Goal: Information Seeking & Learning: Learn about a topic

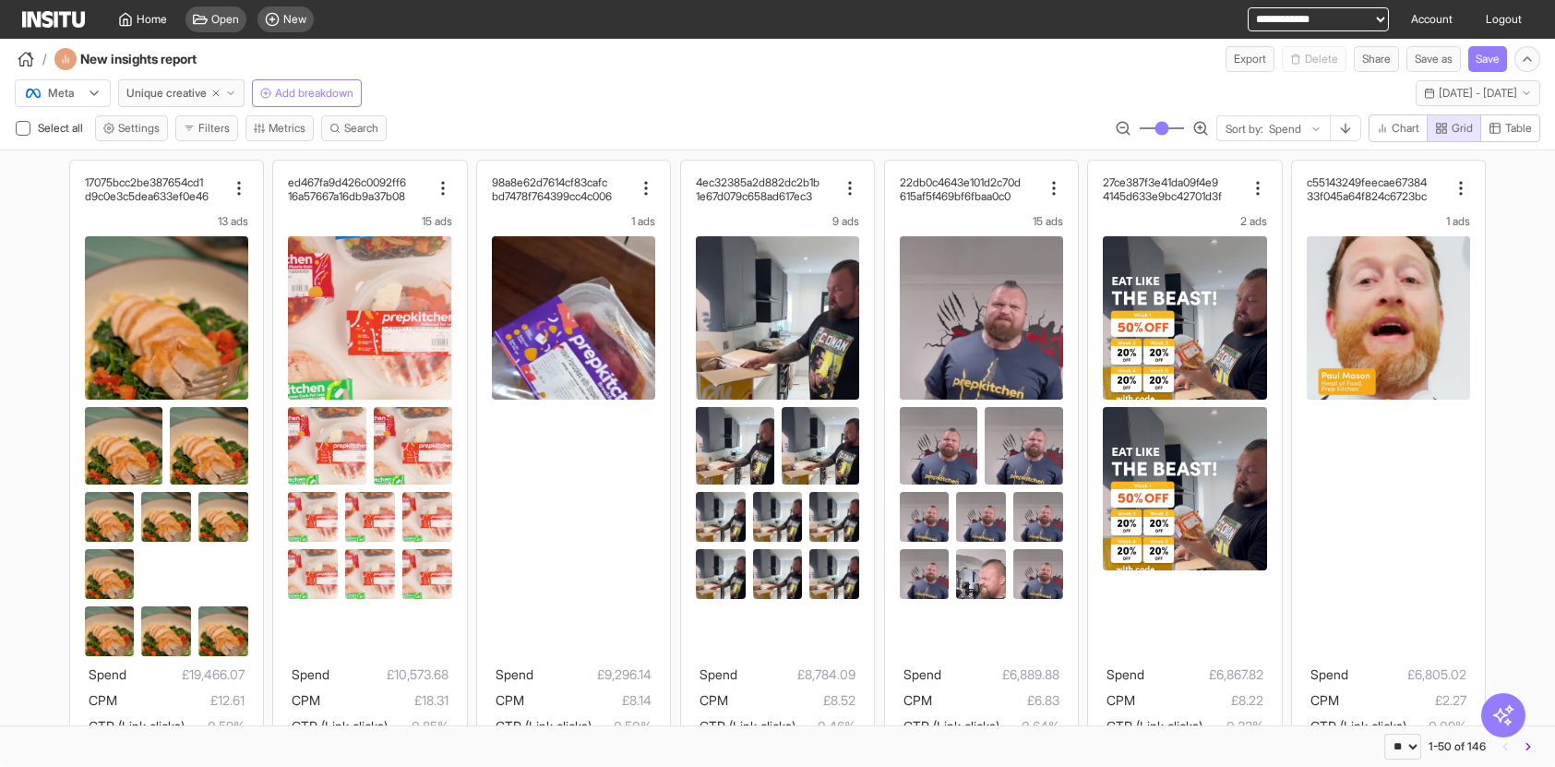
select select "**"
click at [134, 18] on div "Home" at bounding box center [142, 19] width 49 height 15
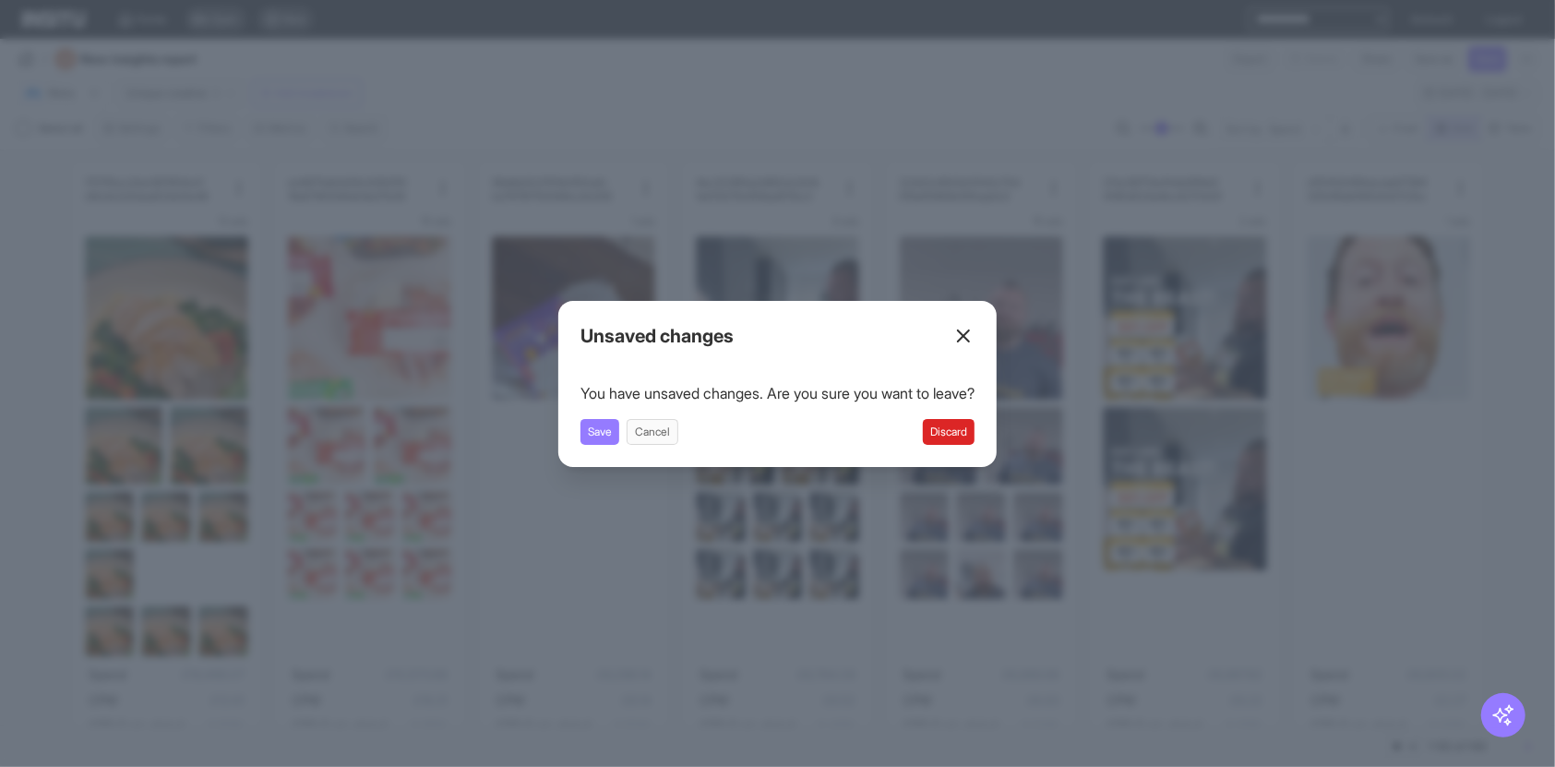
click at [973, 434] on button "Discard" at bounding box center [949, 432] width 52 height 26
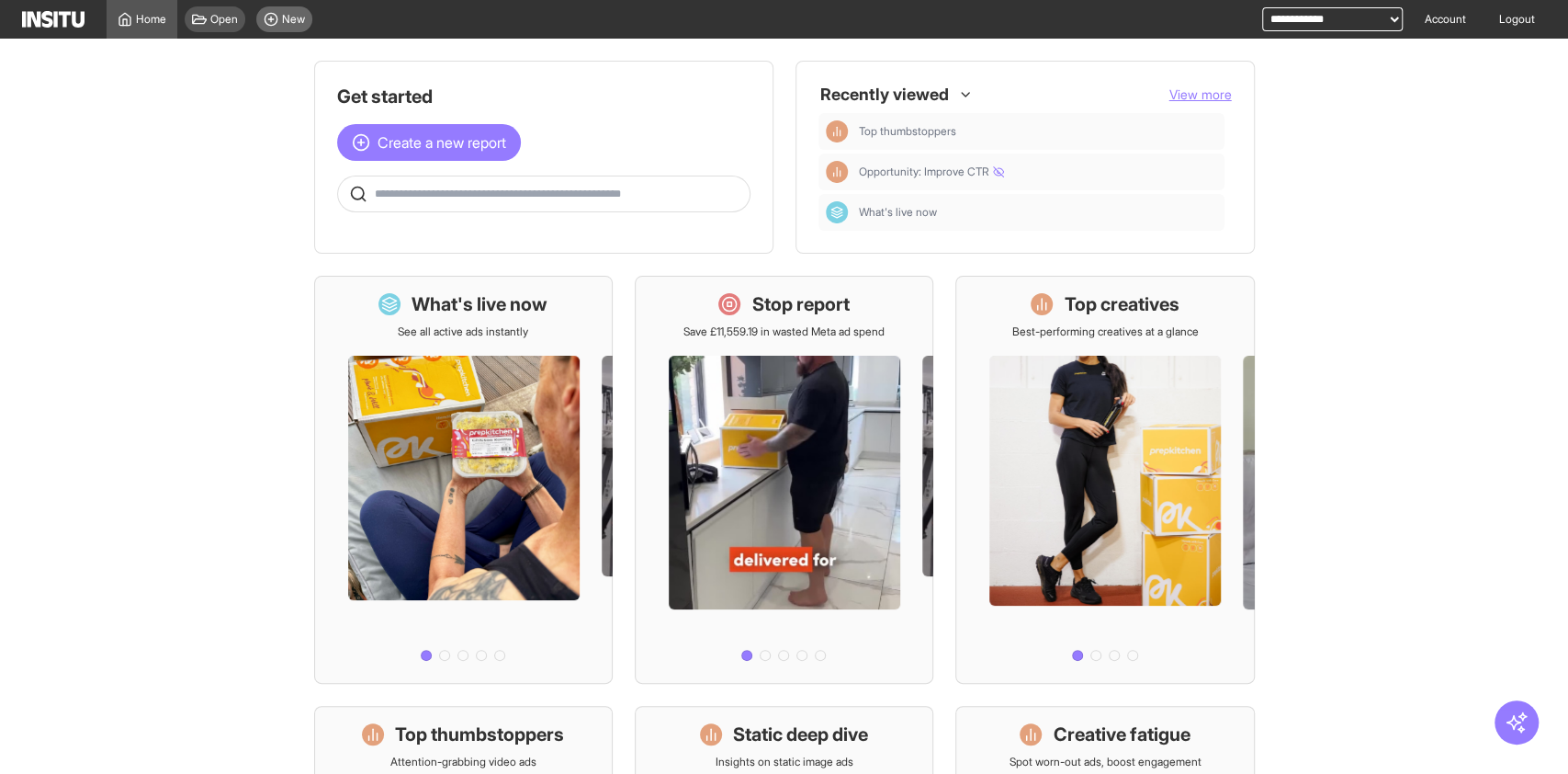
click at [280, 23] on div "New" at bounding box center [284, 19] width 56 height 26
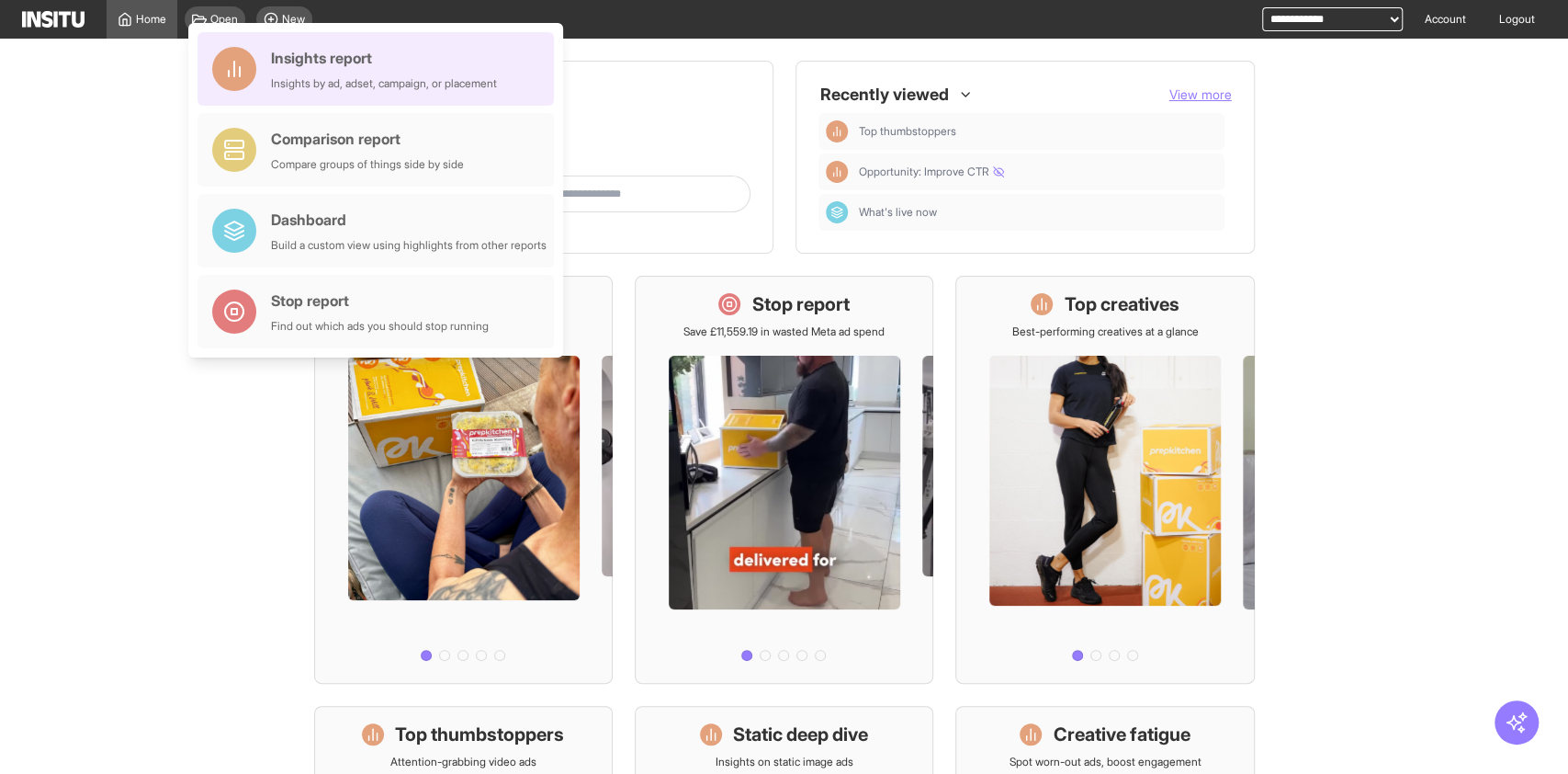
click at [303, 78] on div "Insights by ad, adset, campaign, or placement" at bounding box center [383, 84] width 226 height 15
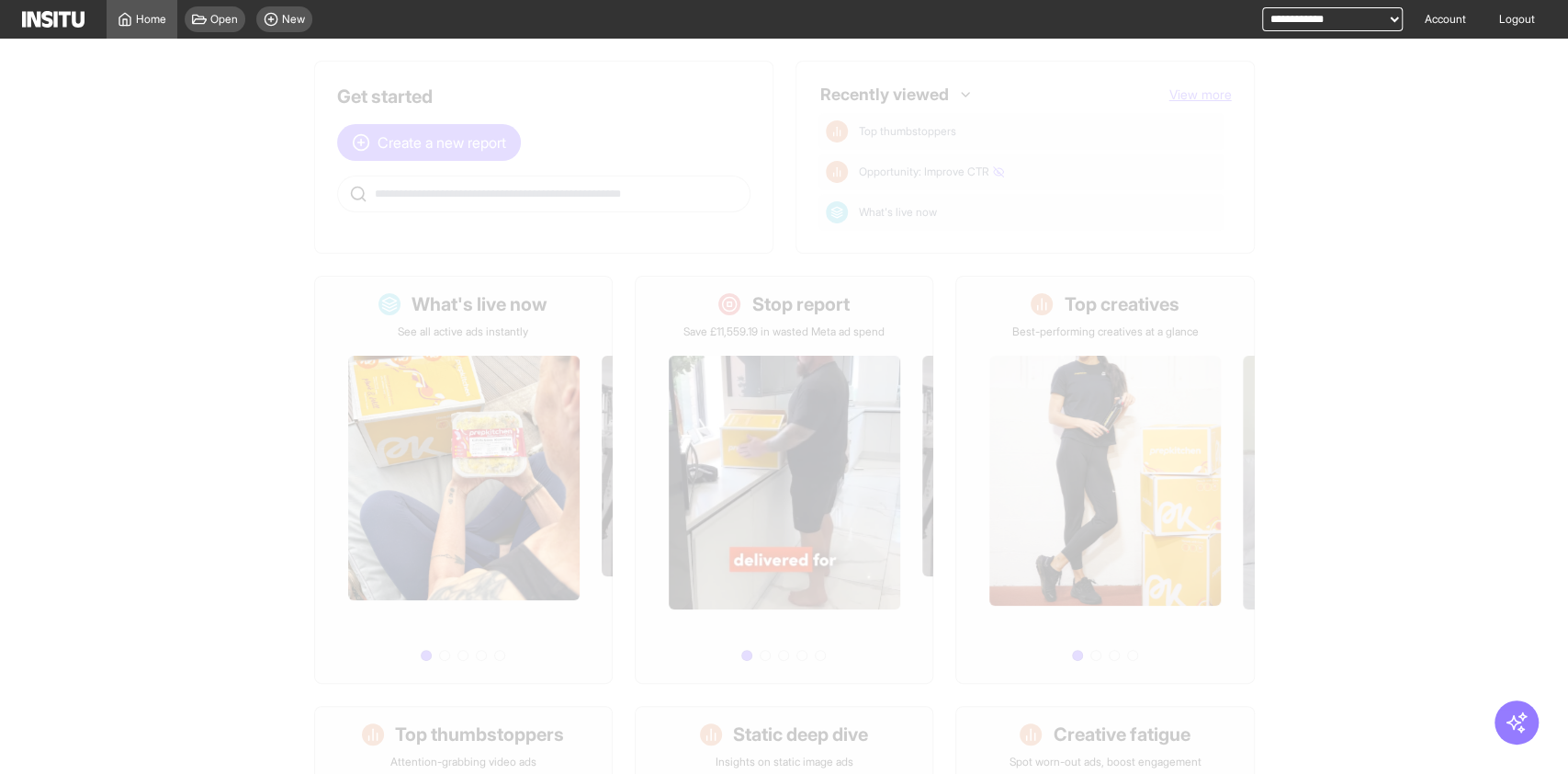
select select "**"
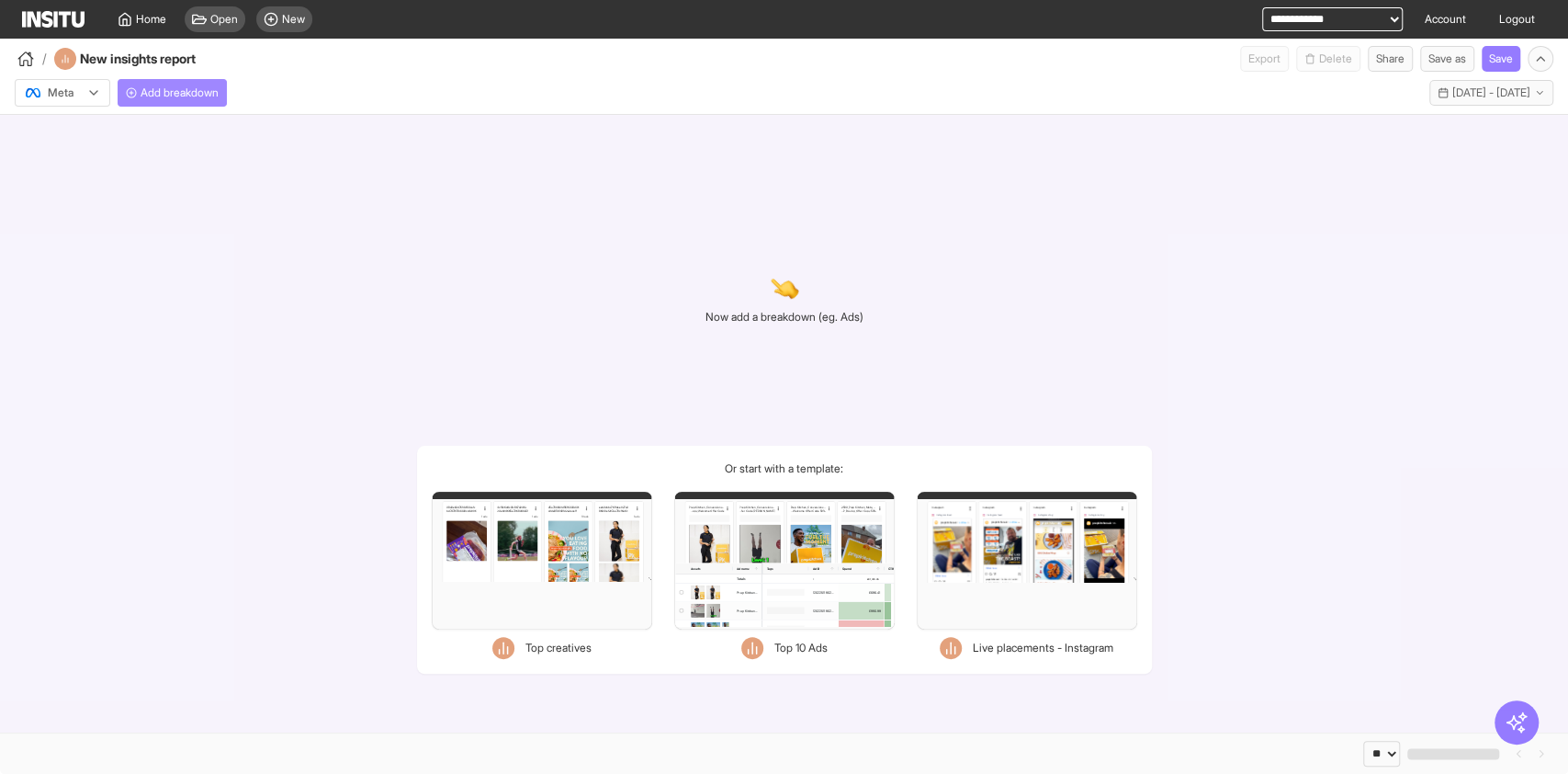
click at [206, 82] on button "Add breakdown" at bounding box center [172, 93] width 110 height 28
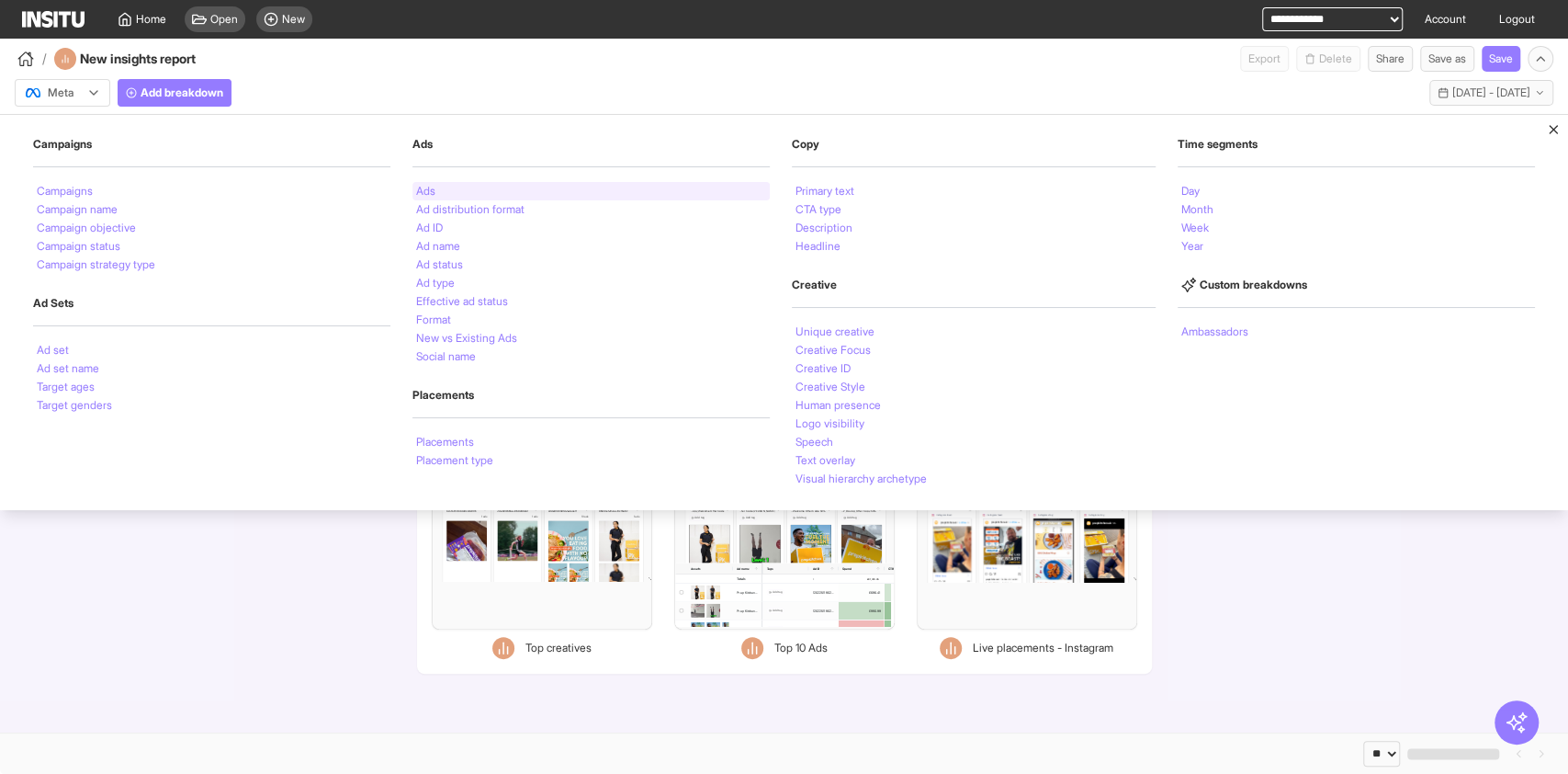
click at [446, 185] on div "Ads" at bounding box center [590, 191] width 357 height 18
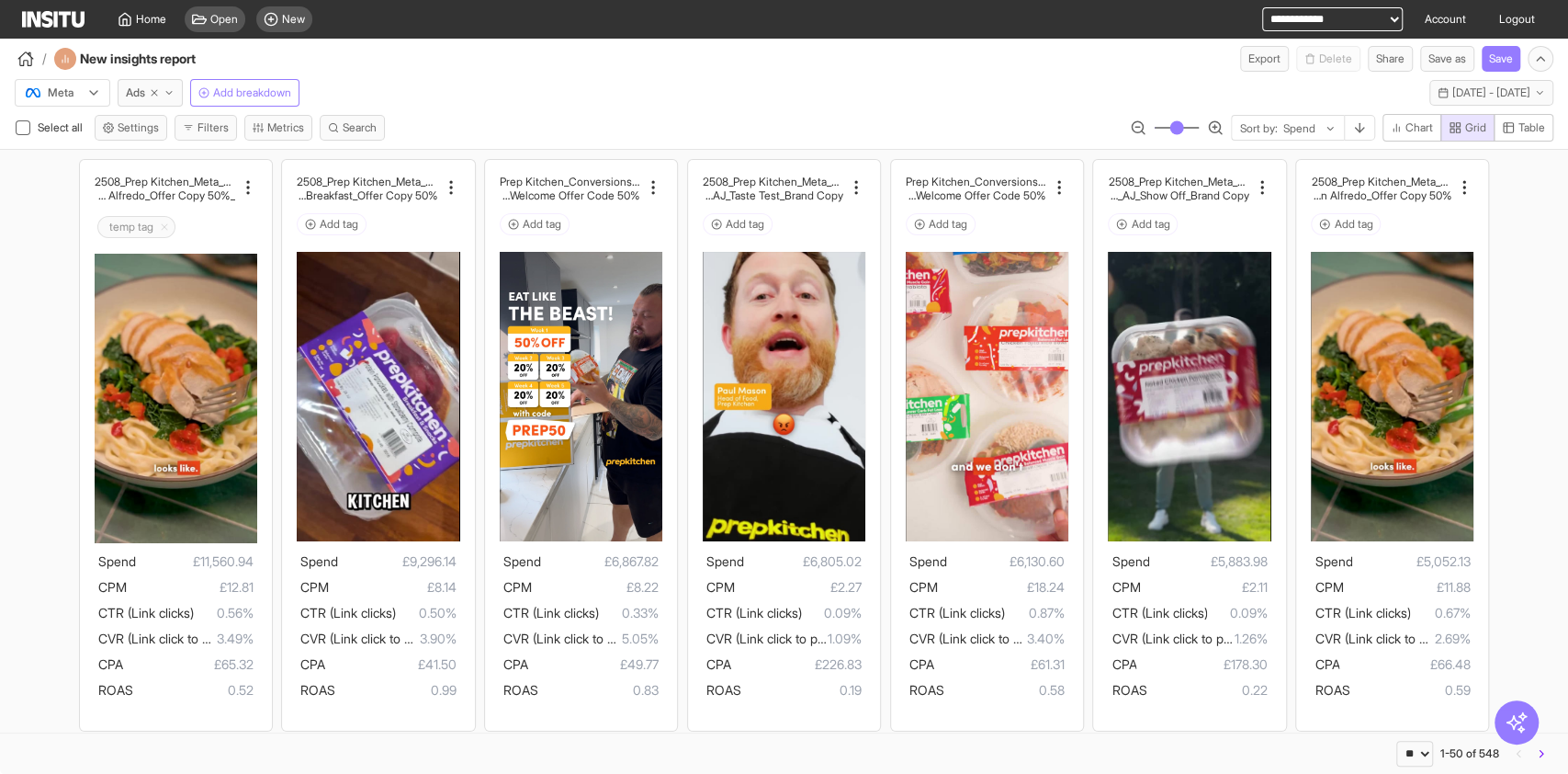
click at [1511, 140] on button "Table" at bounding box center [1524, 128] width 60 height 28
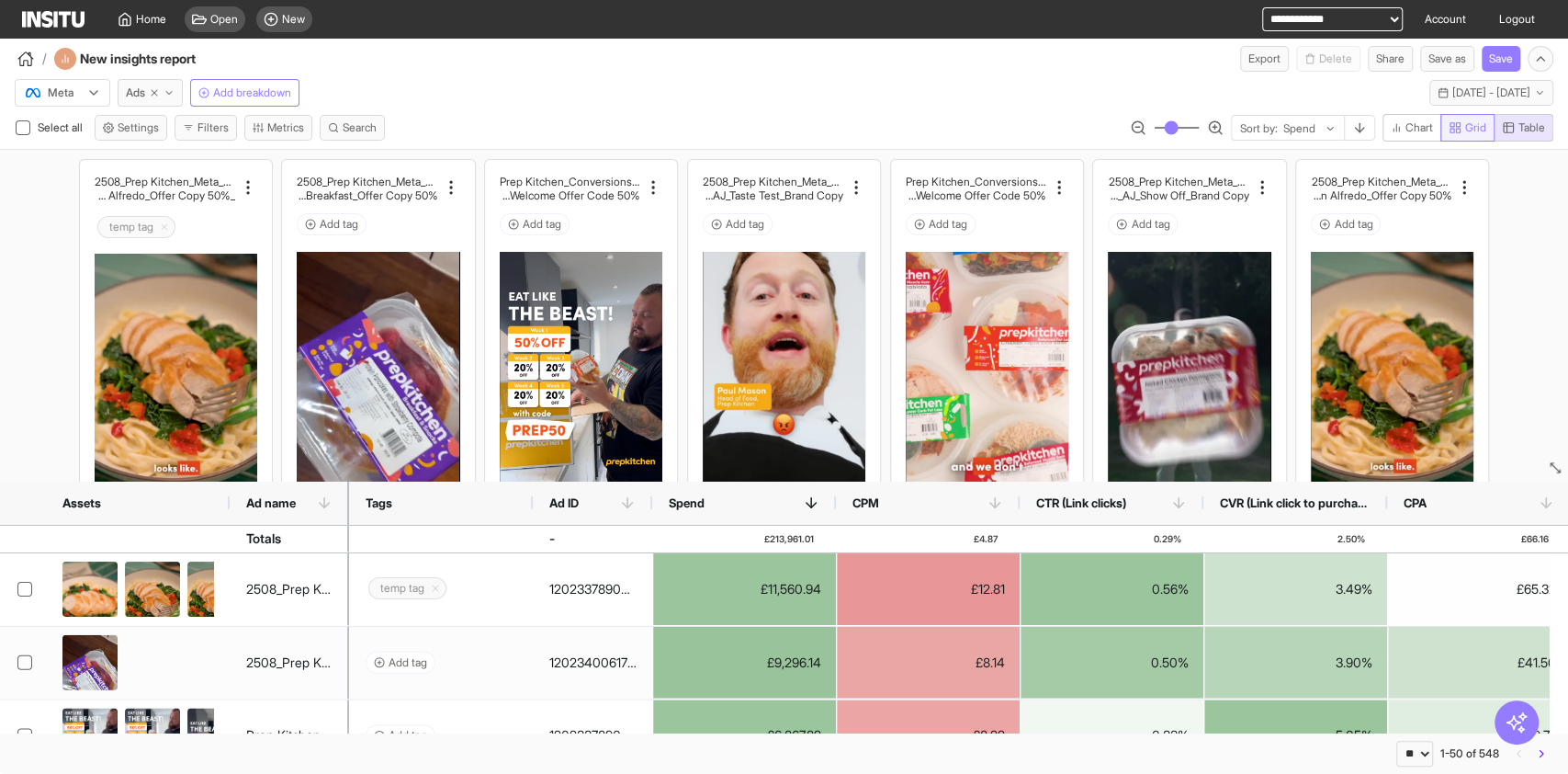
click at [1472, 125] on span "Grid" at bounding box center [1475, 128] width 21 height 15
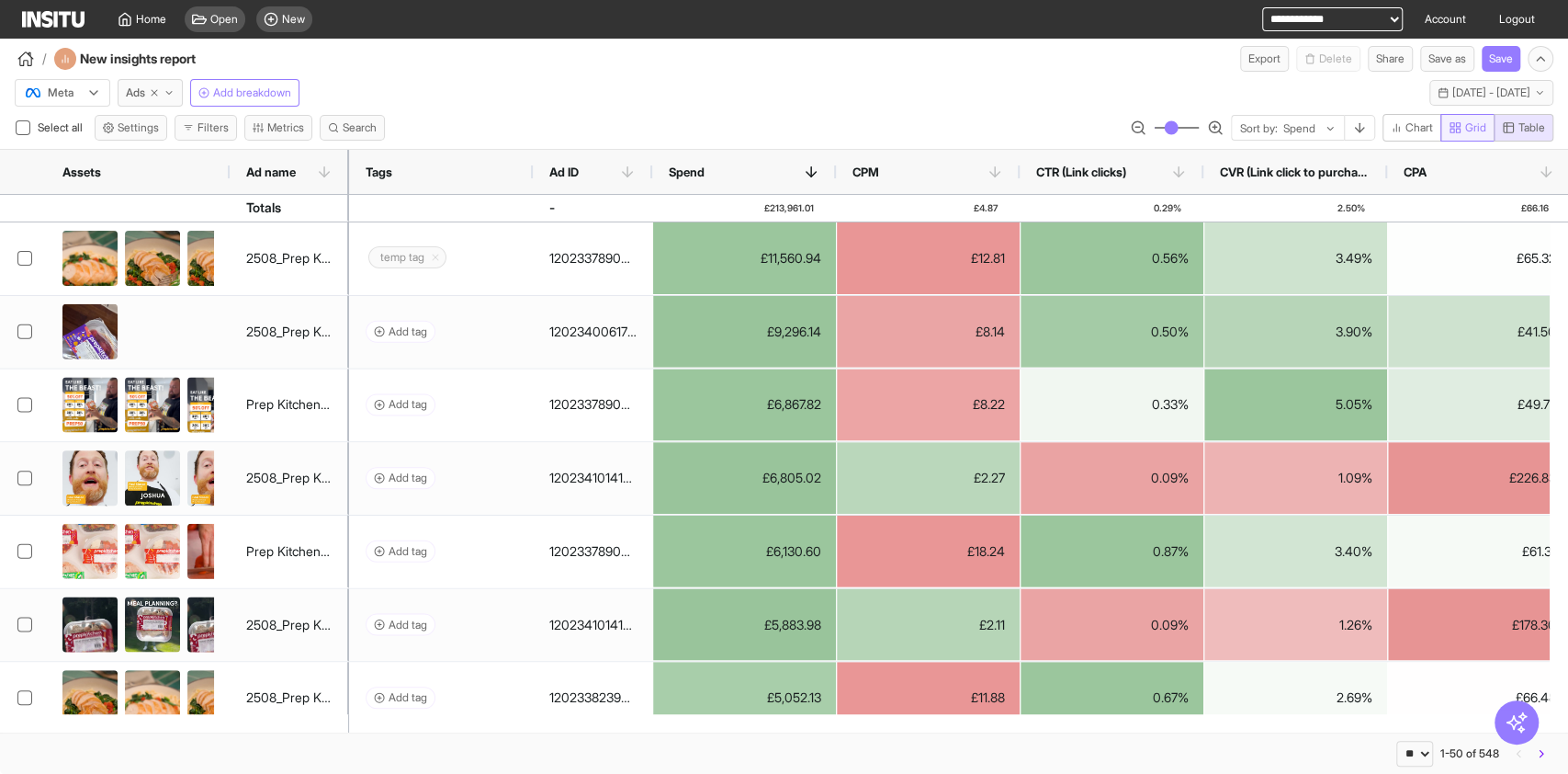
click at [1465, 121] on span "Grid" at bounding box center [1475, 128] width 21 height 15
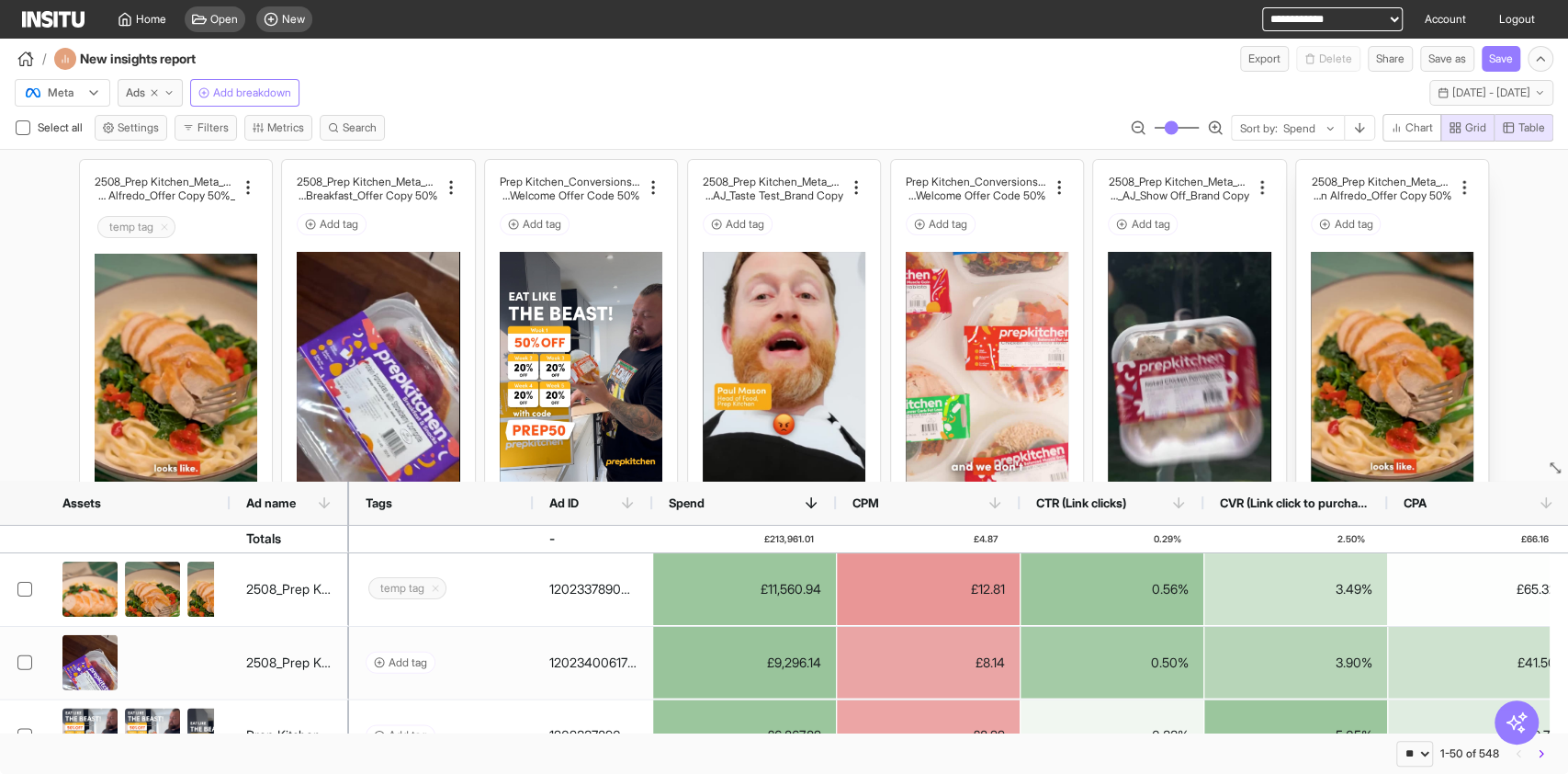
type button "grid"
click at [1506, 126] on icon "button" at bounding box center [1509, 129] width 10 height 10
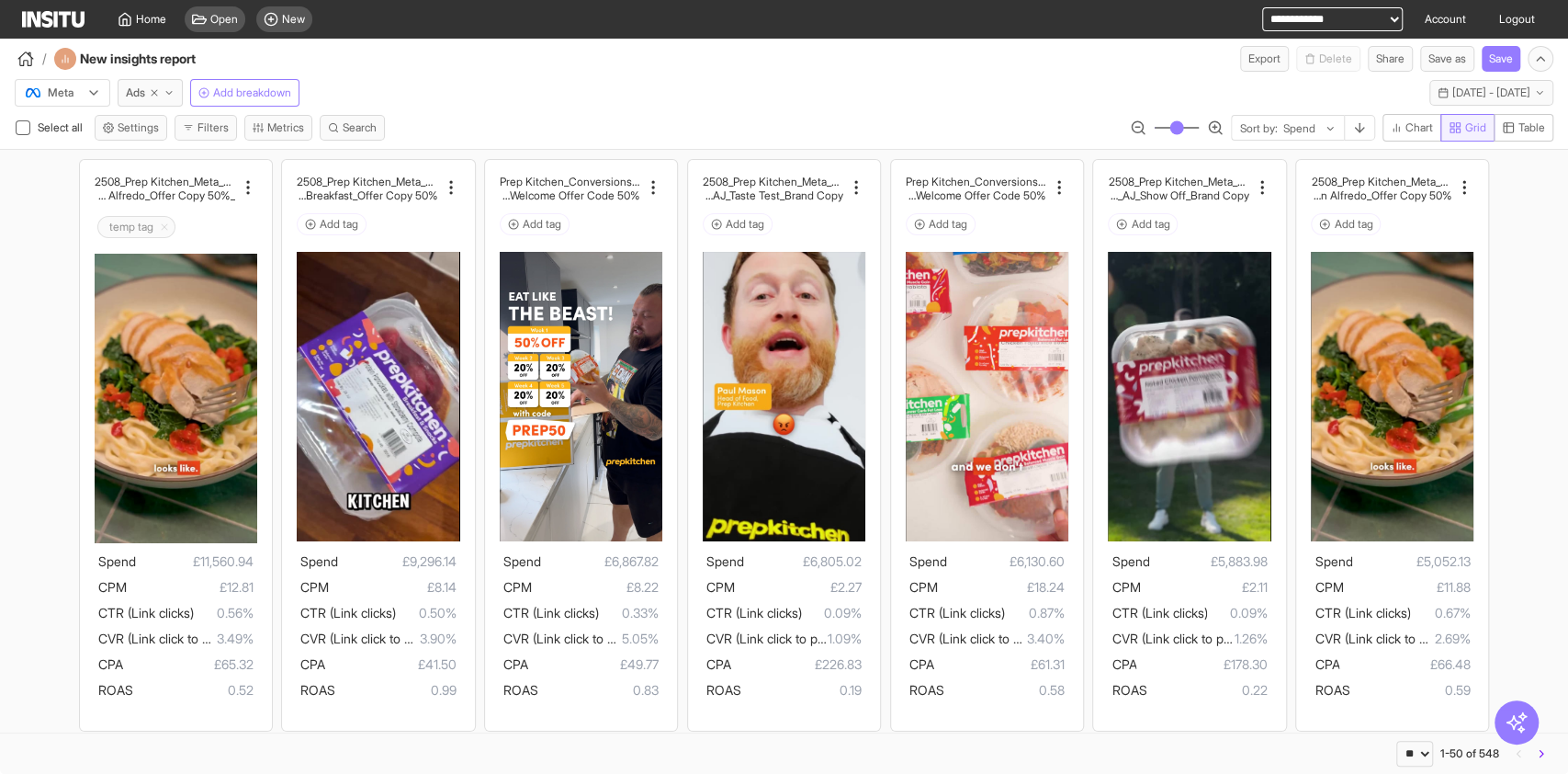
click at [1471, 129] on span "Grid" at bounding box center [1475, 128] width 21 height 15
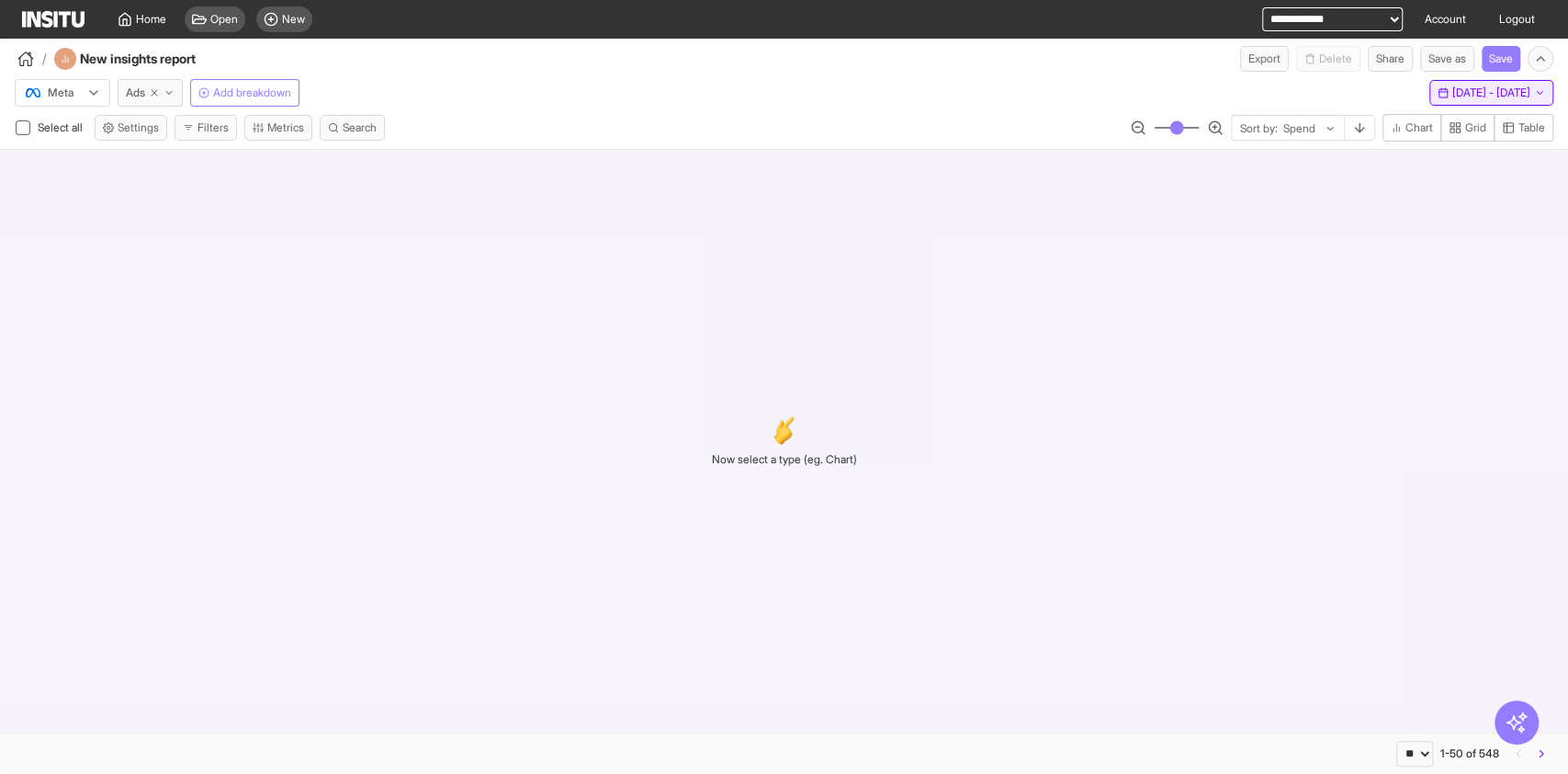
click at [1477, 80] on button "Last 30 days - [DATE] - [DATE] [DATE] - [DATE]" at bounding box center [1491, 93] width 124 height 26
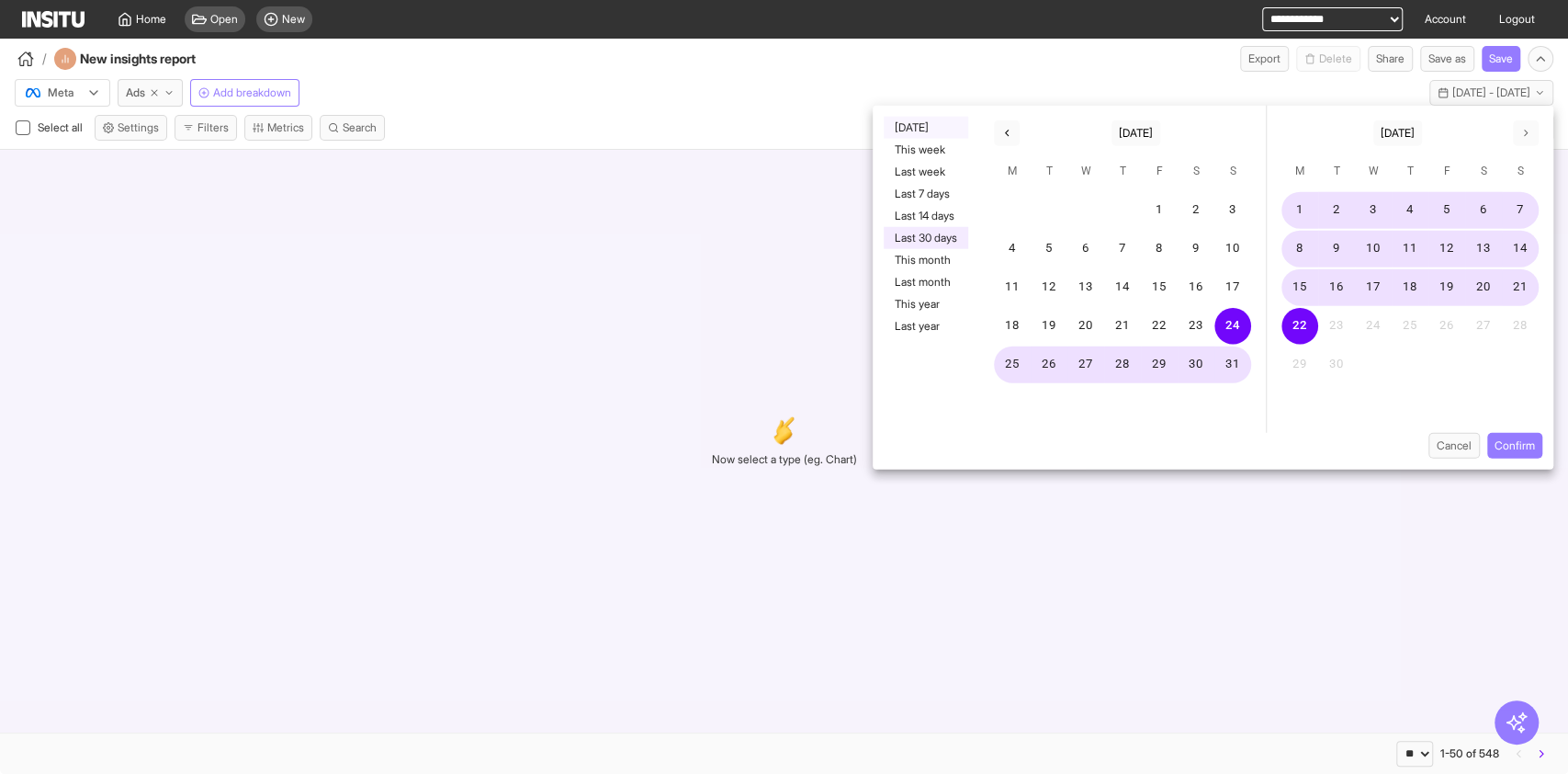
click at [925, 129] on button "[DATE]" at bounding box center [926, 128] width 85 height 22
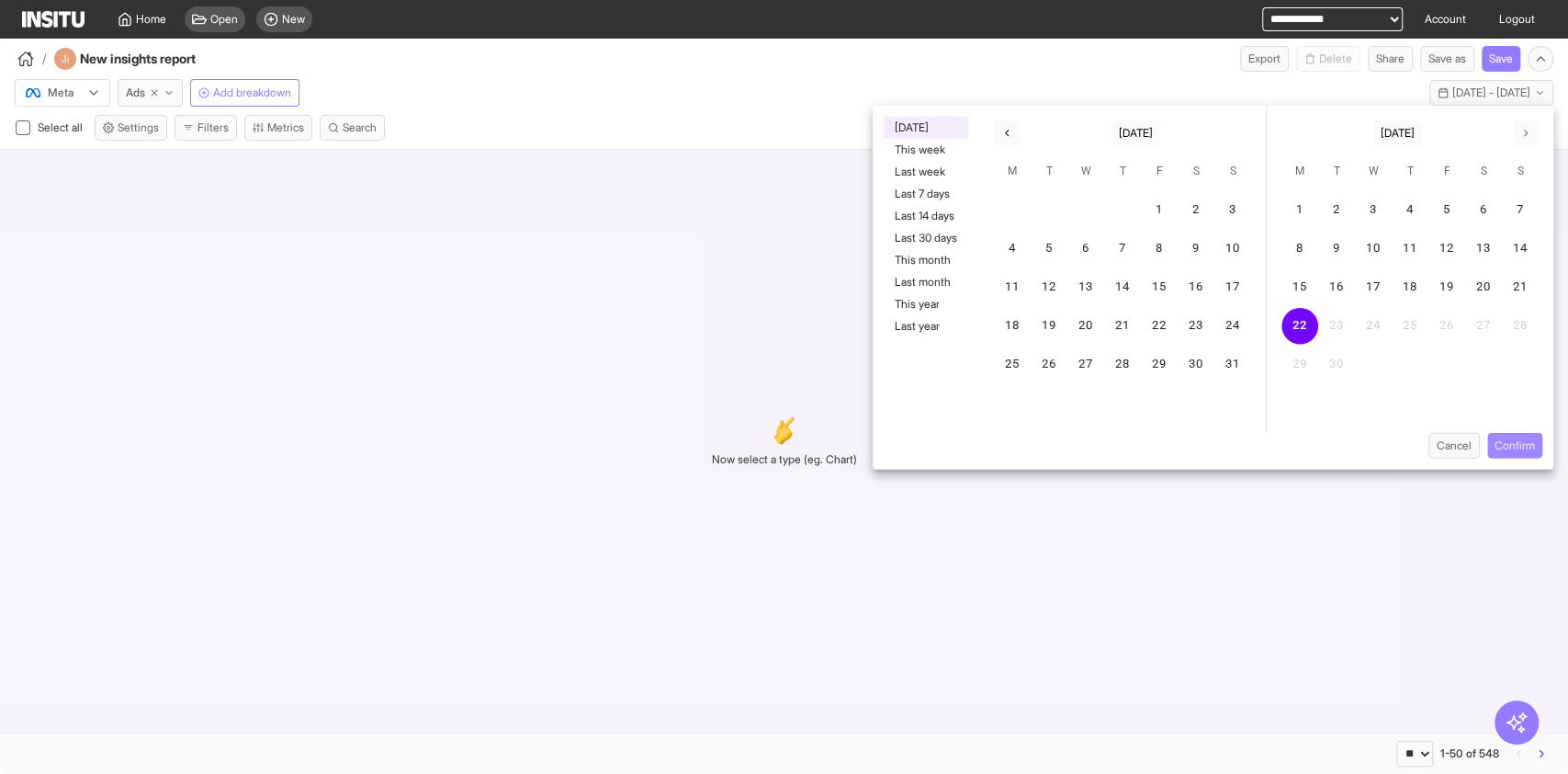
click at [1504, 449] on button "Confirm" at bounding box center [1514, 446] width 55 height 26
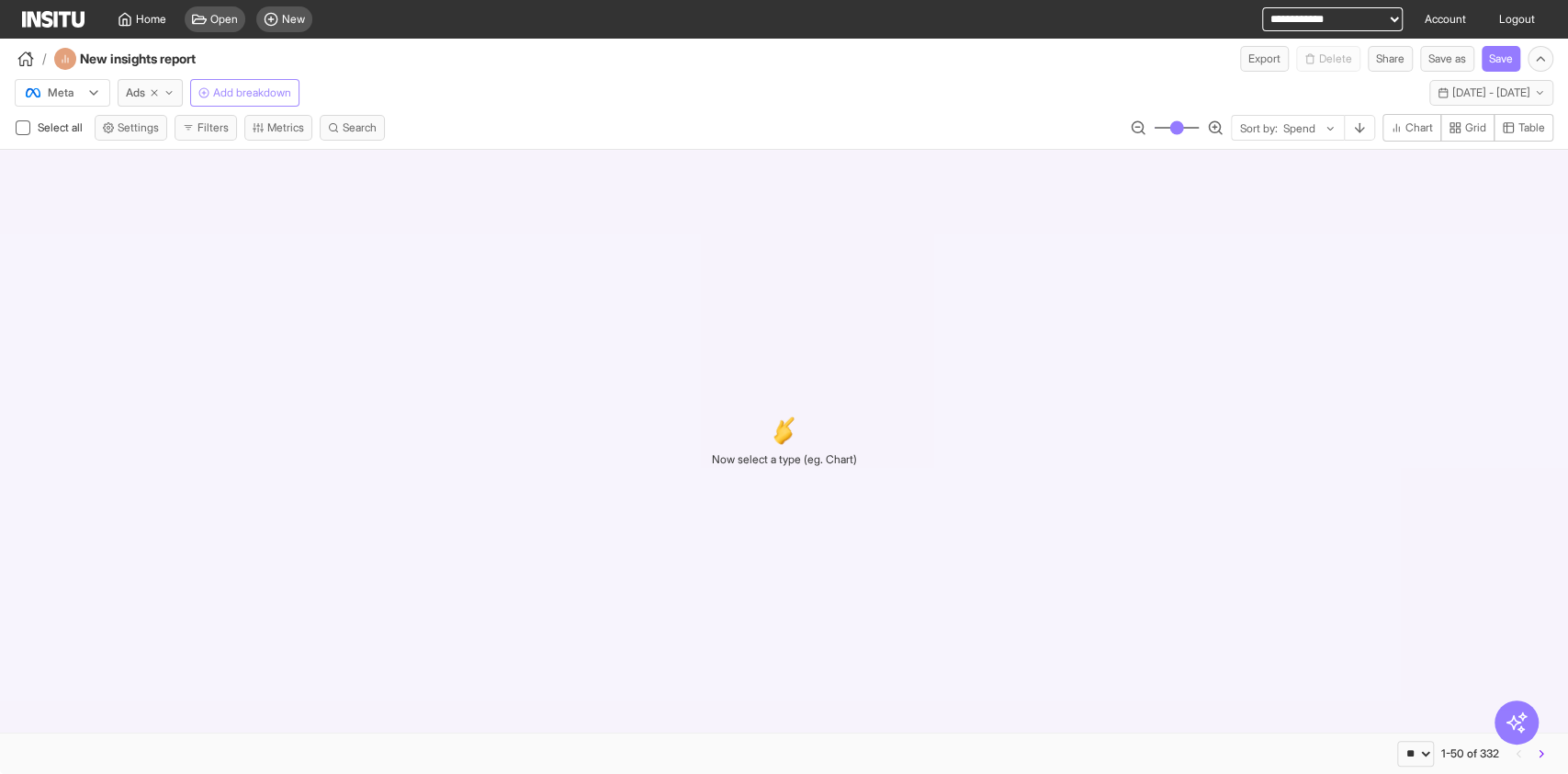
click at [233, 92] on span "Add breakdown" at bounding box center [252, 93] width 78 height 15
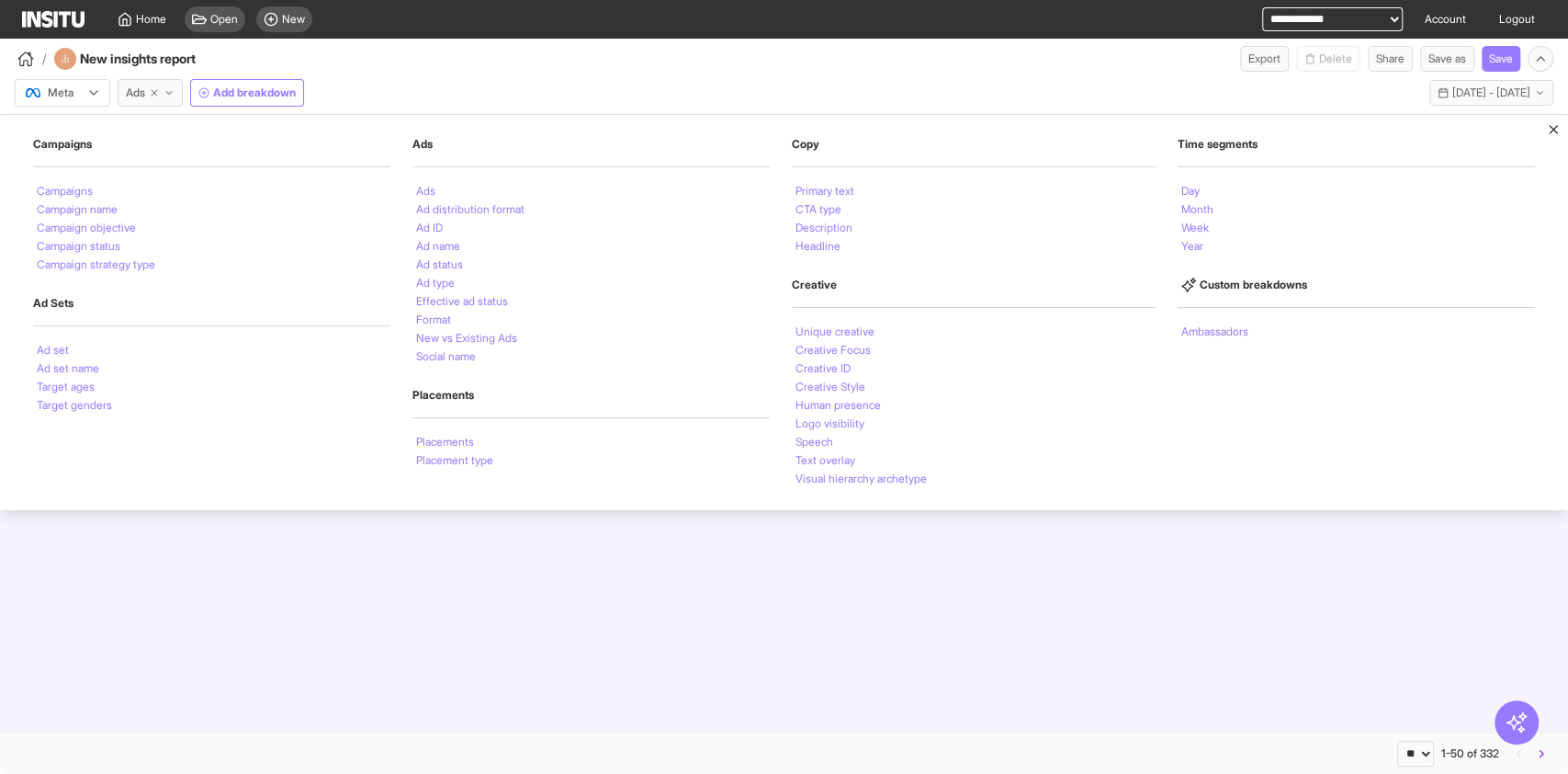
click at [368, 72] on div "Meta Ads Add breakdown Campaigns Campaigns Campaign name Campaign objective Cam…" at bounding box center [784, 89] width 1568 height 35
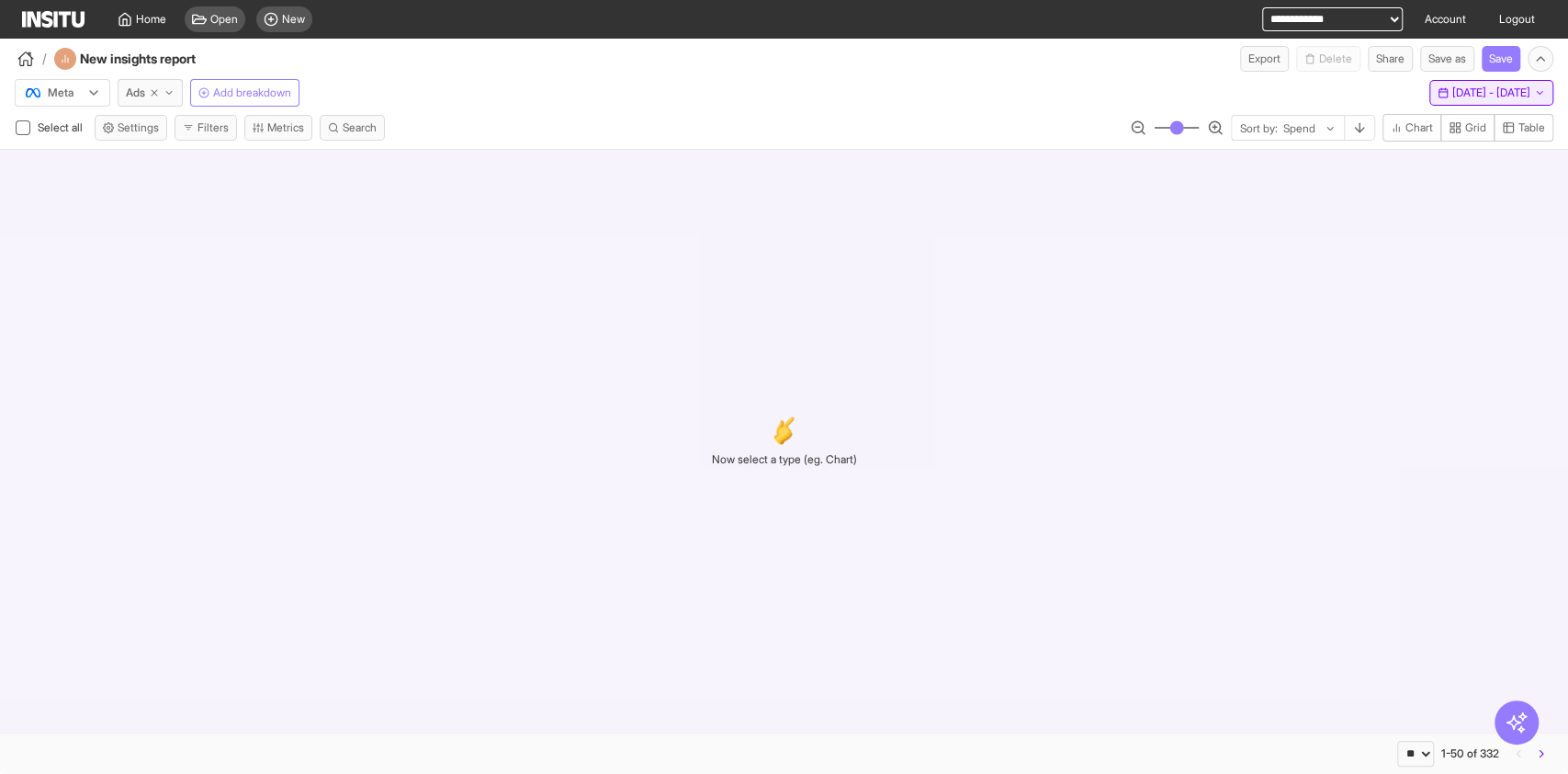
click at [1430, 92] on button "[DATE] - [DATE] [DATE] - [DATE]" at bounding box center [1491, 93] width 124 height 26
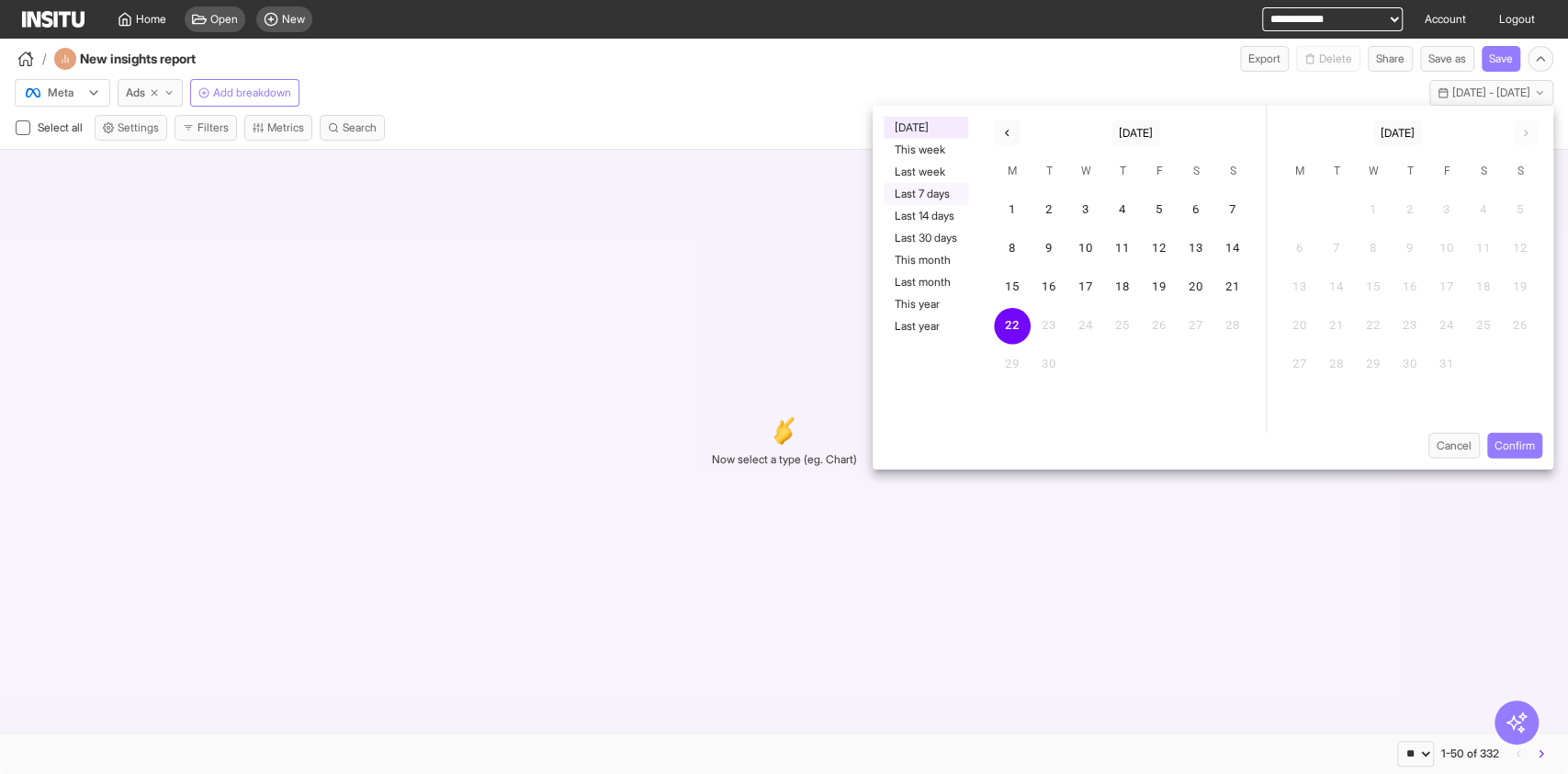
click at [919, 187] on button "Last 7 days" at bounding box center [926, 194] width 85 height 22
click at [1520, 448] on button "Confirm" at bounding box center [1514, 446] width 55 height 26
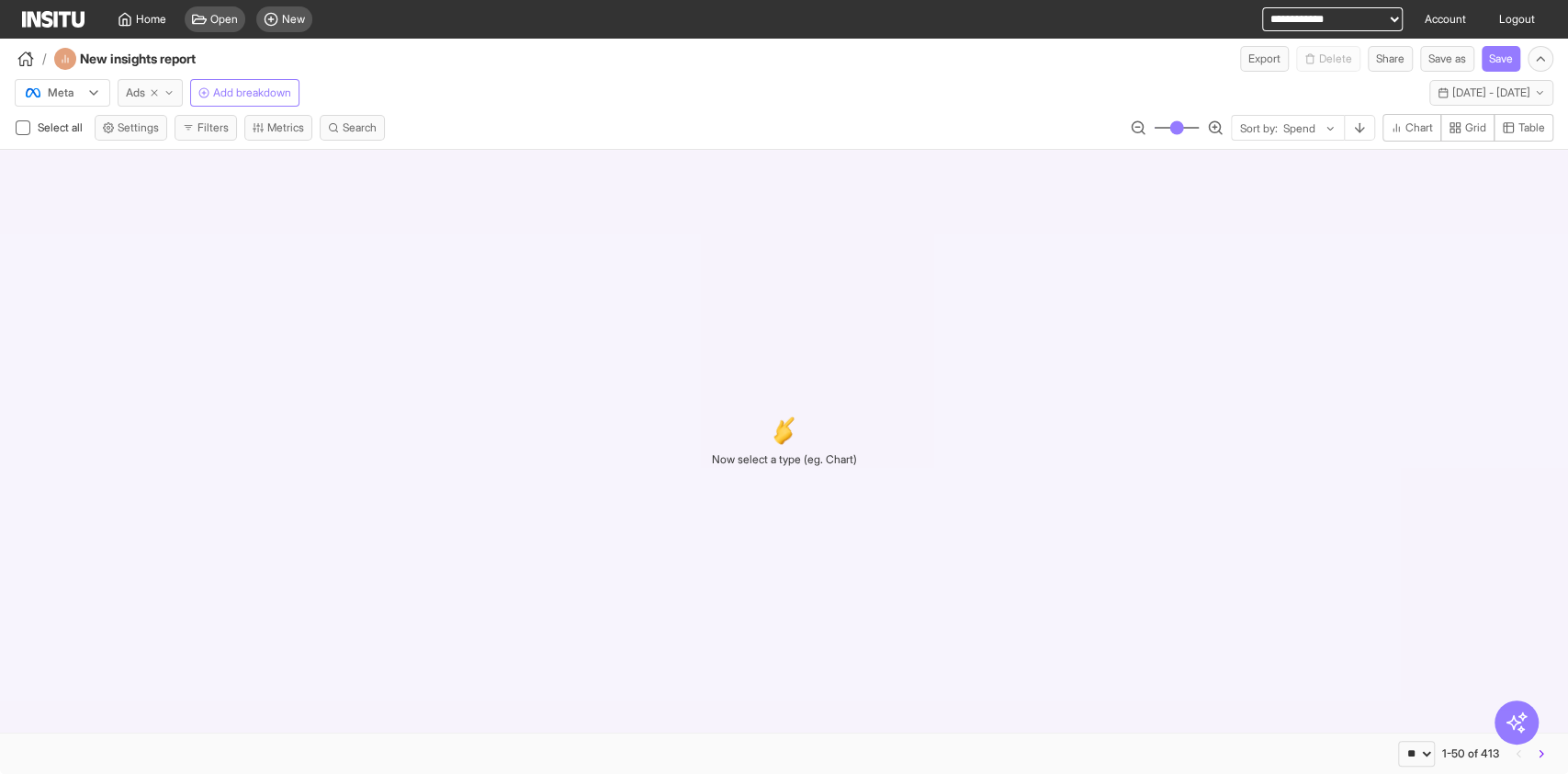
click at [140, 98] on span "Ads" at bounding box center [134, 93] width 19 height 15
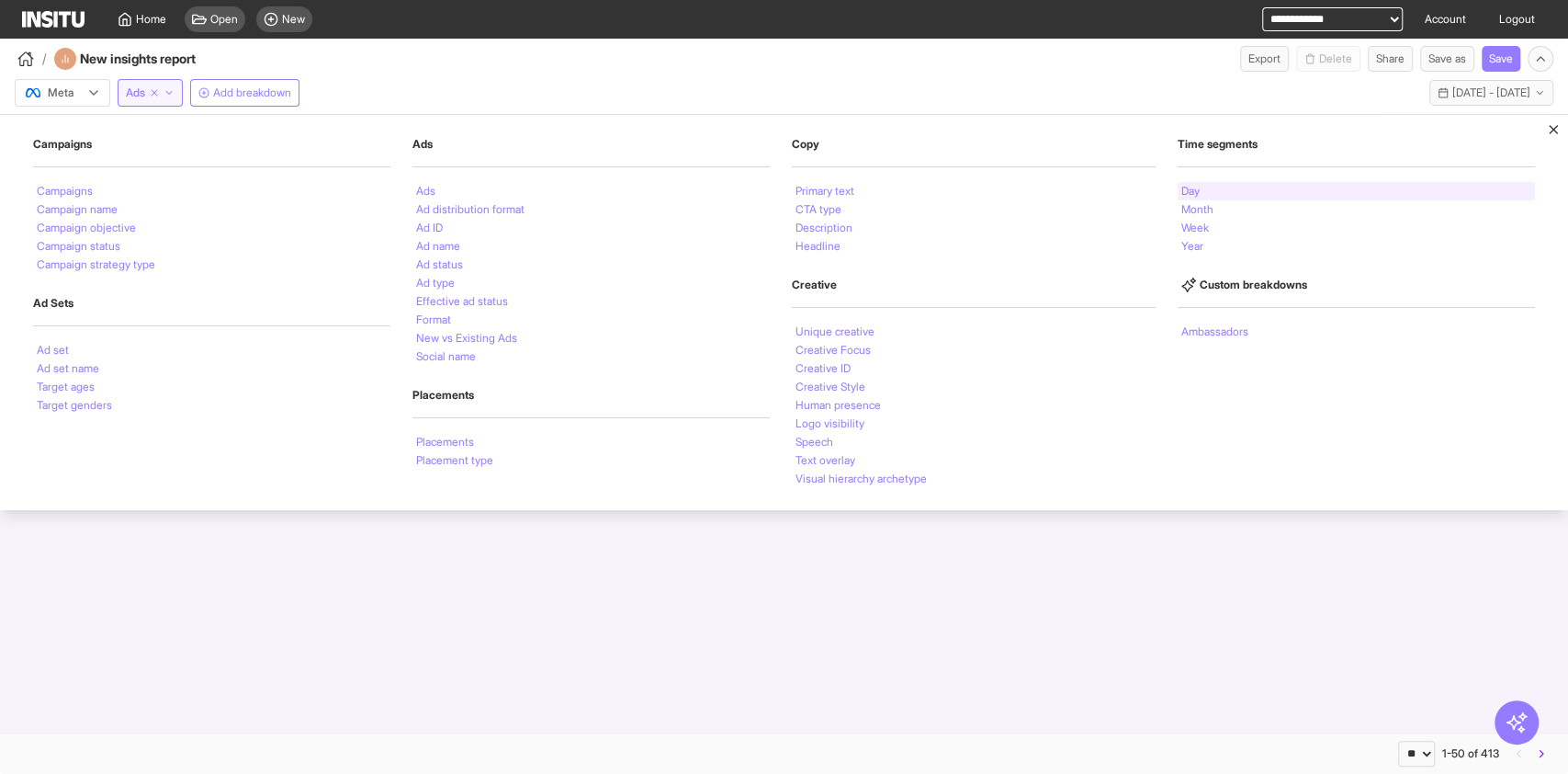
click at [1221, 189] on div "Day" at bounding box center [1356, 191] width 357 height 18
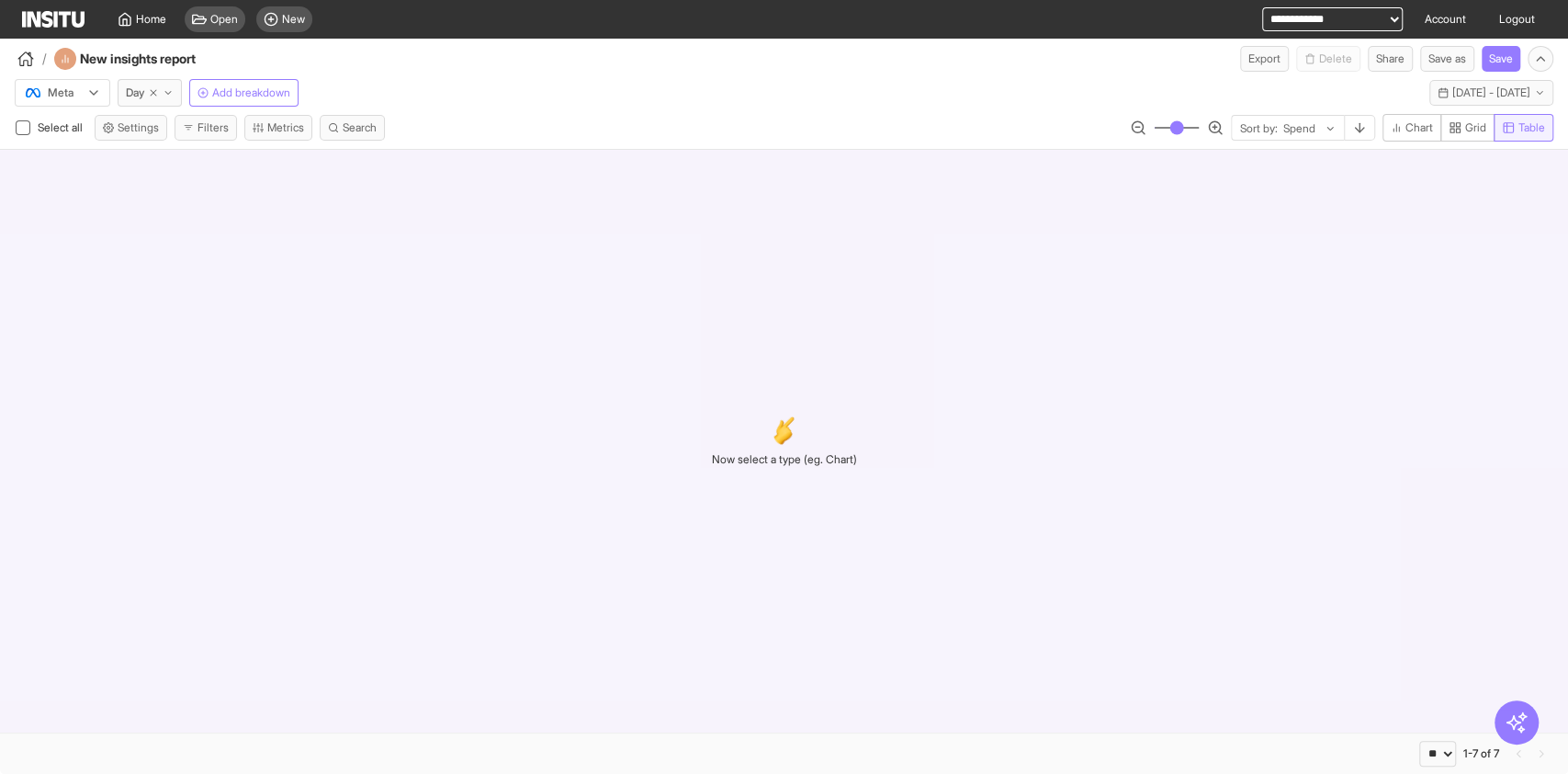
click at [1507, 126] on icon "button" at bounding box center [1509, 129] width 10 height 10
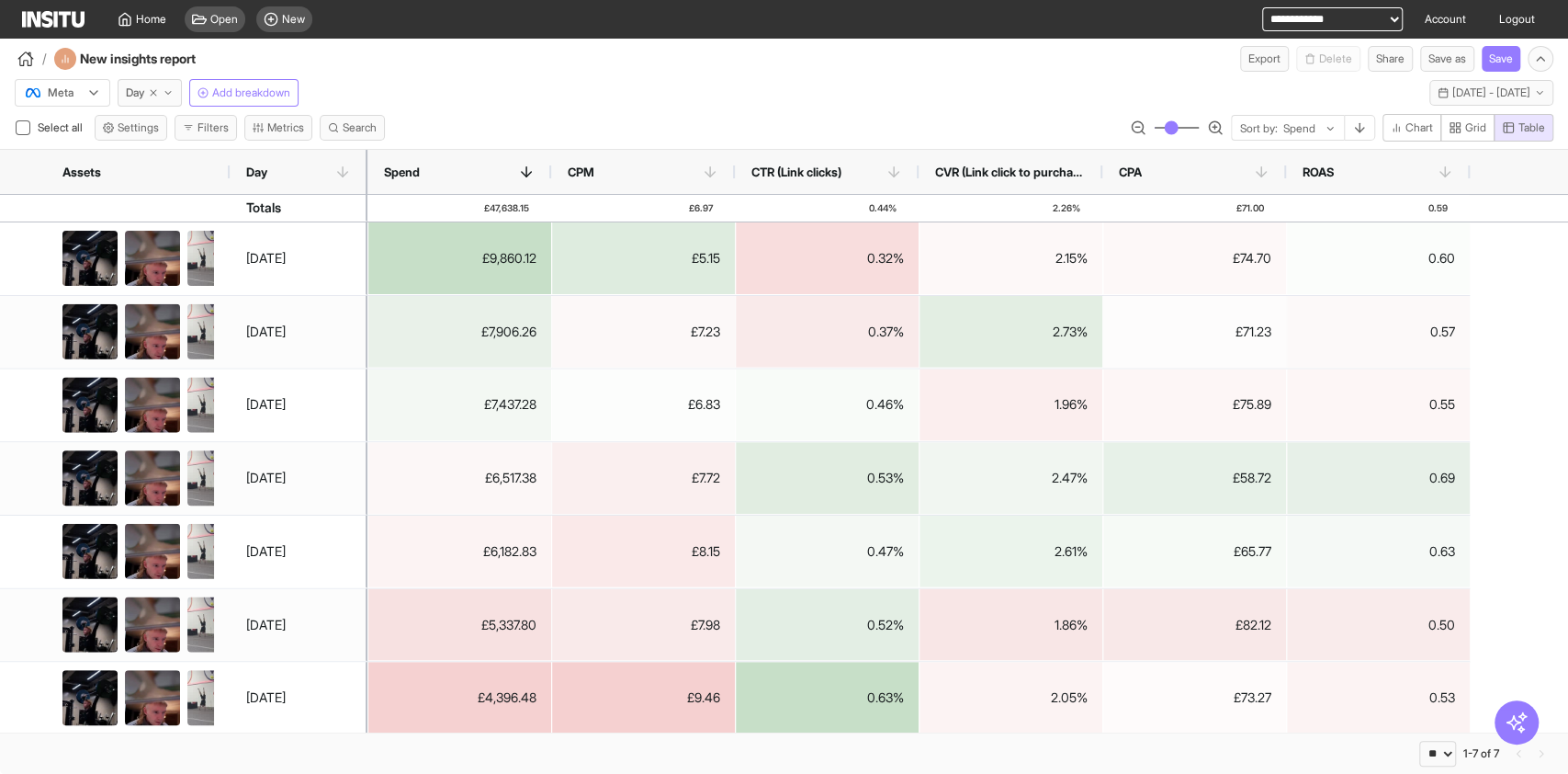
click at [1304, 129] on div at bounding box center [1299, 129] width 36 height 18
type input "***"
click at [1291, 216] on span "Day" at bounding box center [1290, 216] width 79 height 17
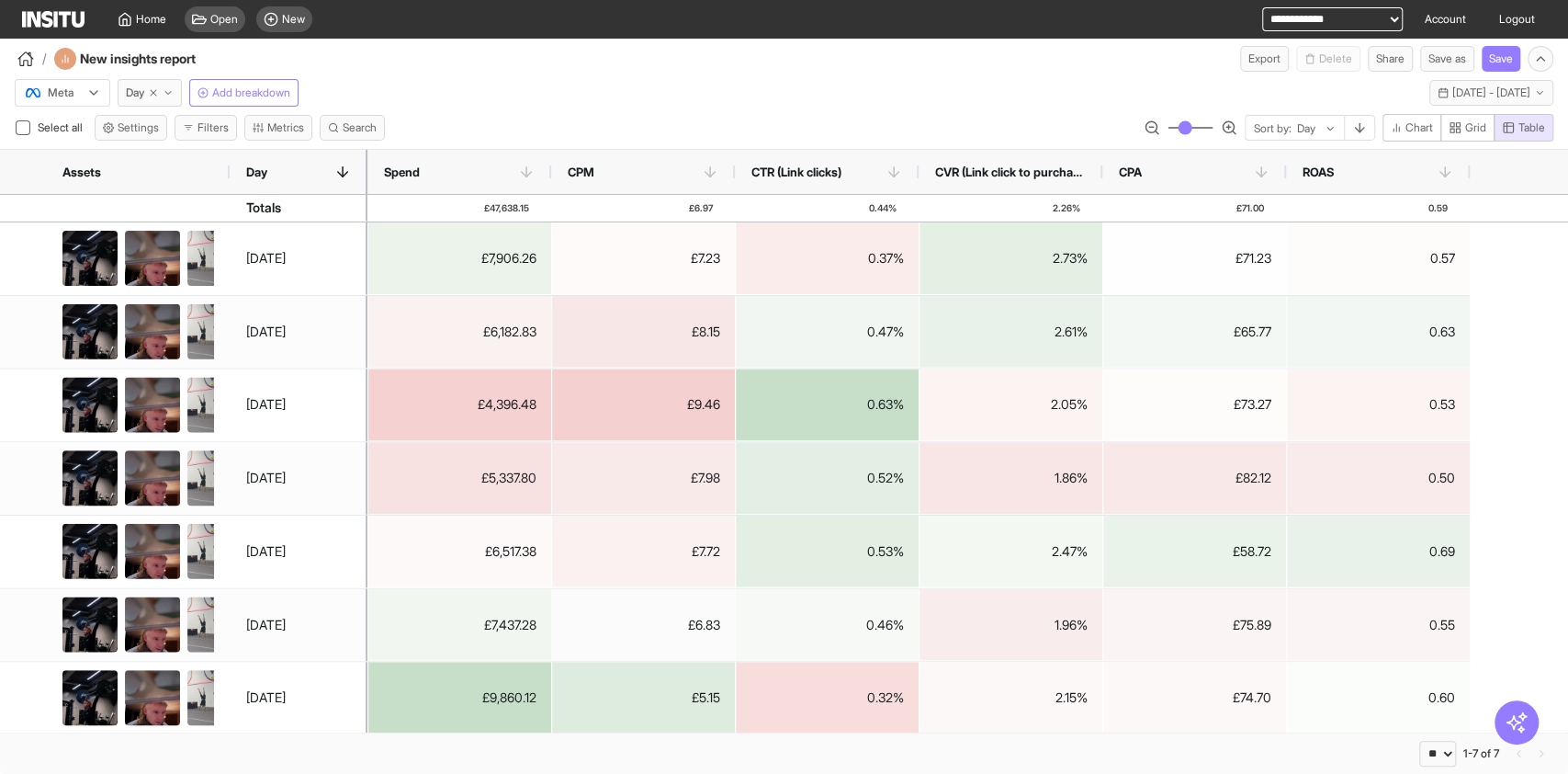
click at [90, 94] on icon at bounding box center [94, 93] width 15 height 15
click at [100, 162] on div "TikTok" at bounding box center [63, 163] width 95 height 31
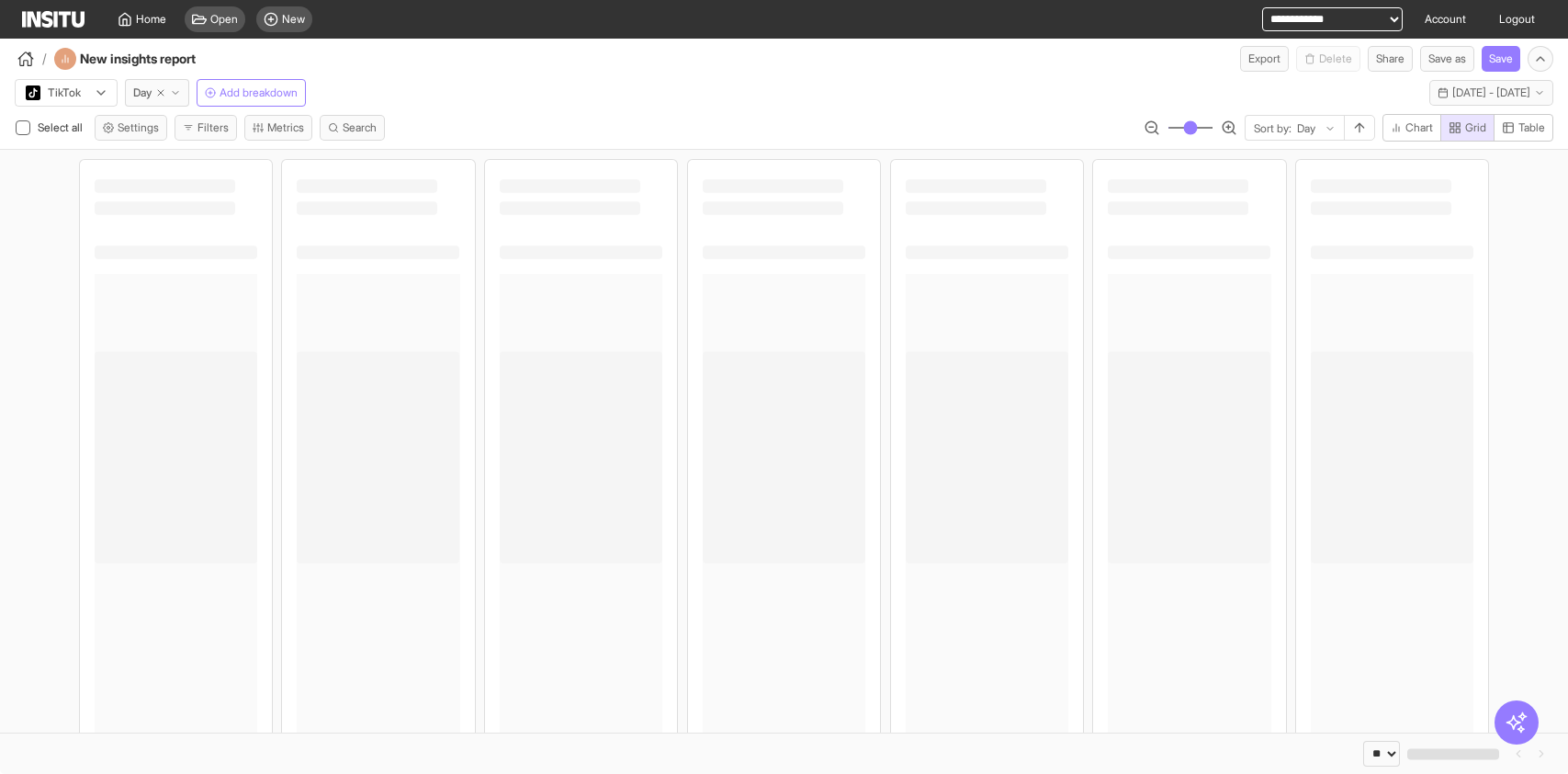
select select "**"
